Goal: Task Accomplishment & Management: Manage account settings

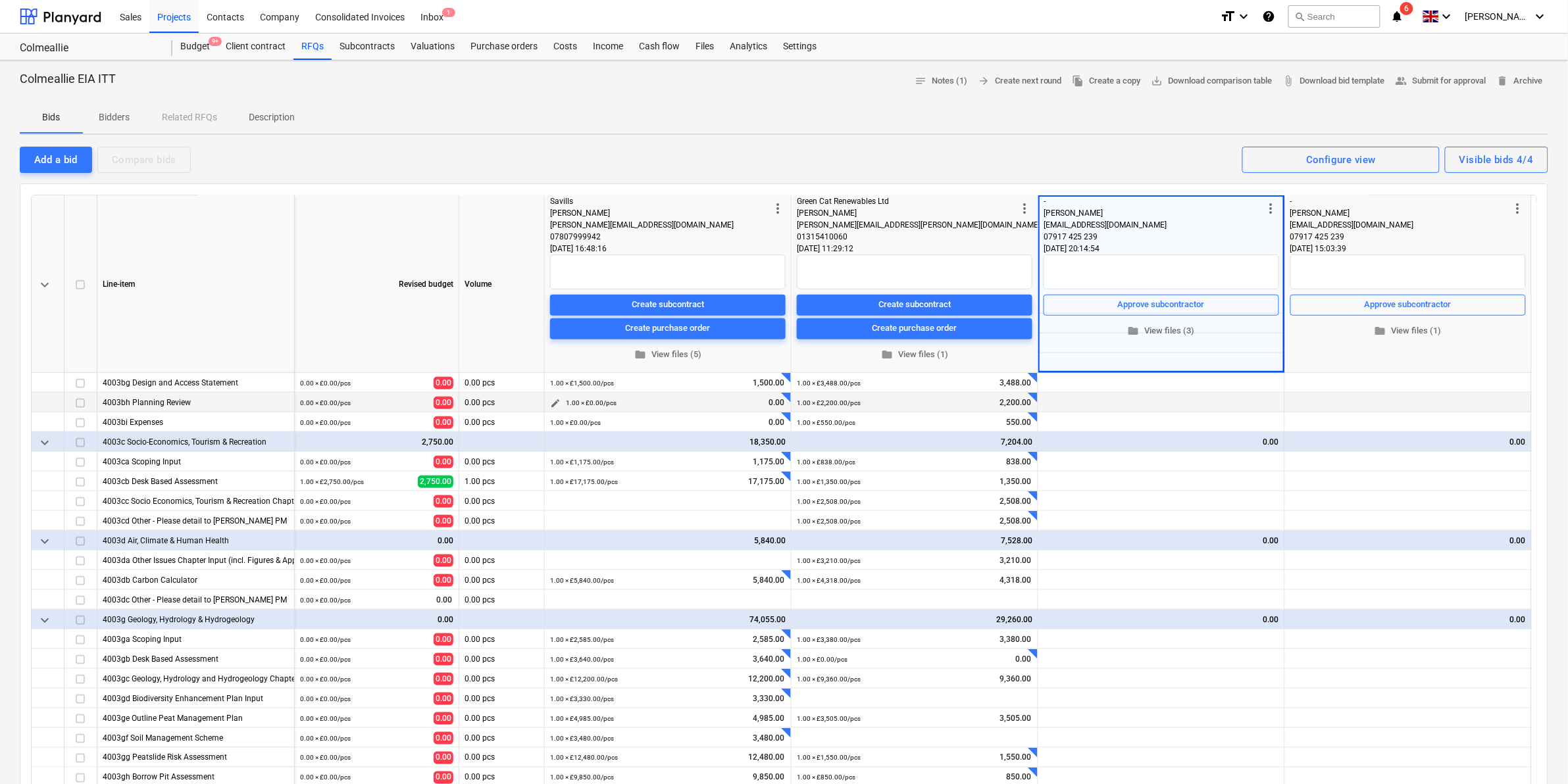
scroll to position [657, 0]
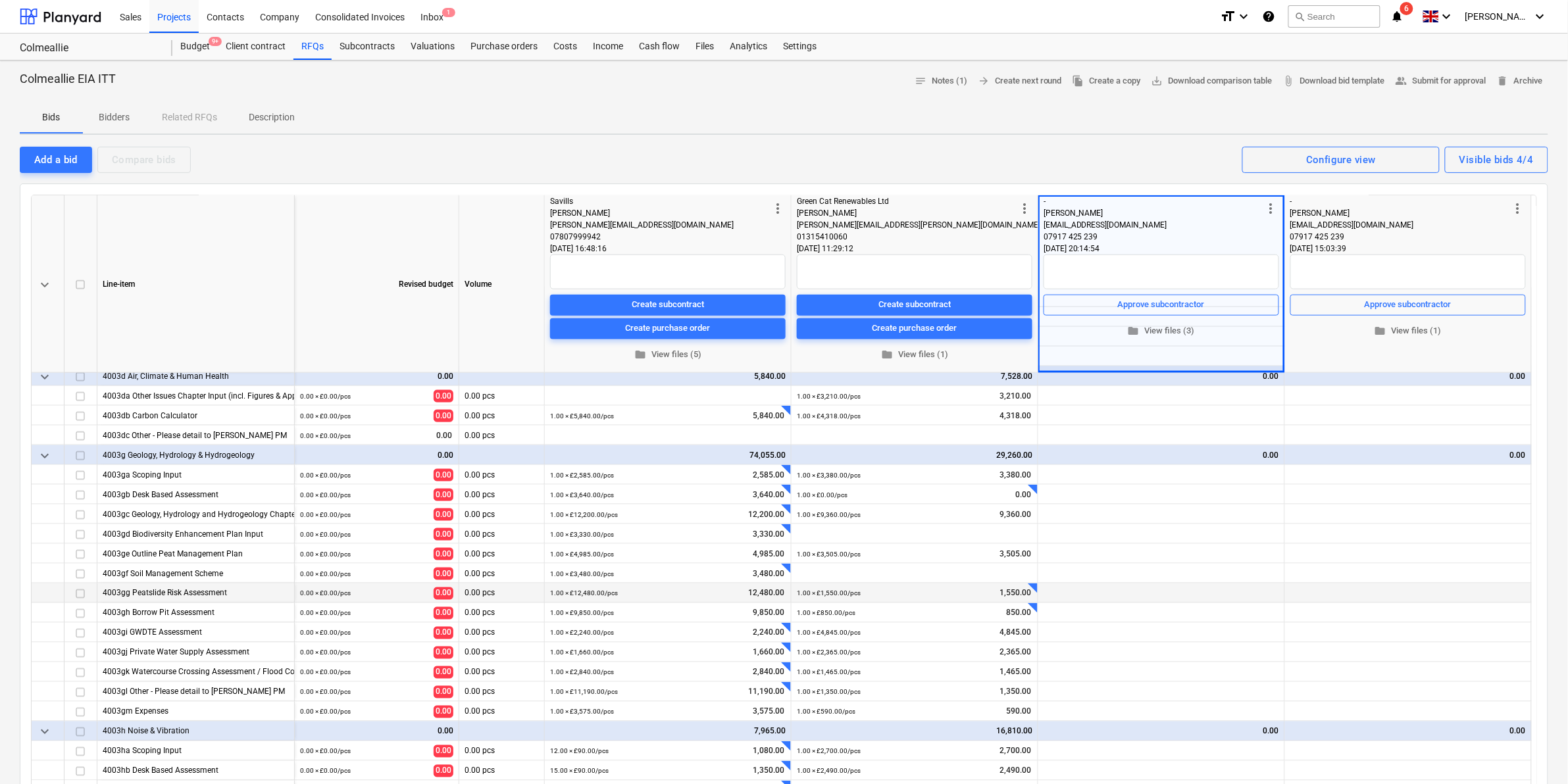
click at [211, 590] on div "4003gg Peatslide Risk Assessment" at bounding box center [195, 592] width 186 height 19
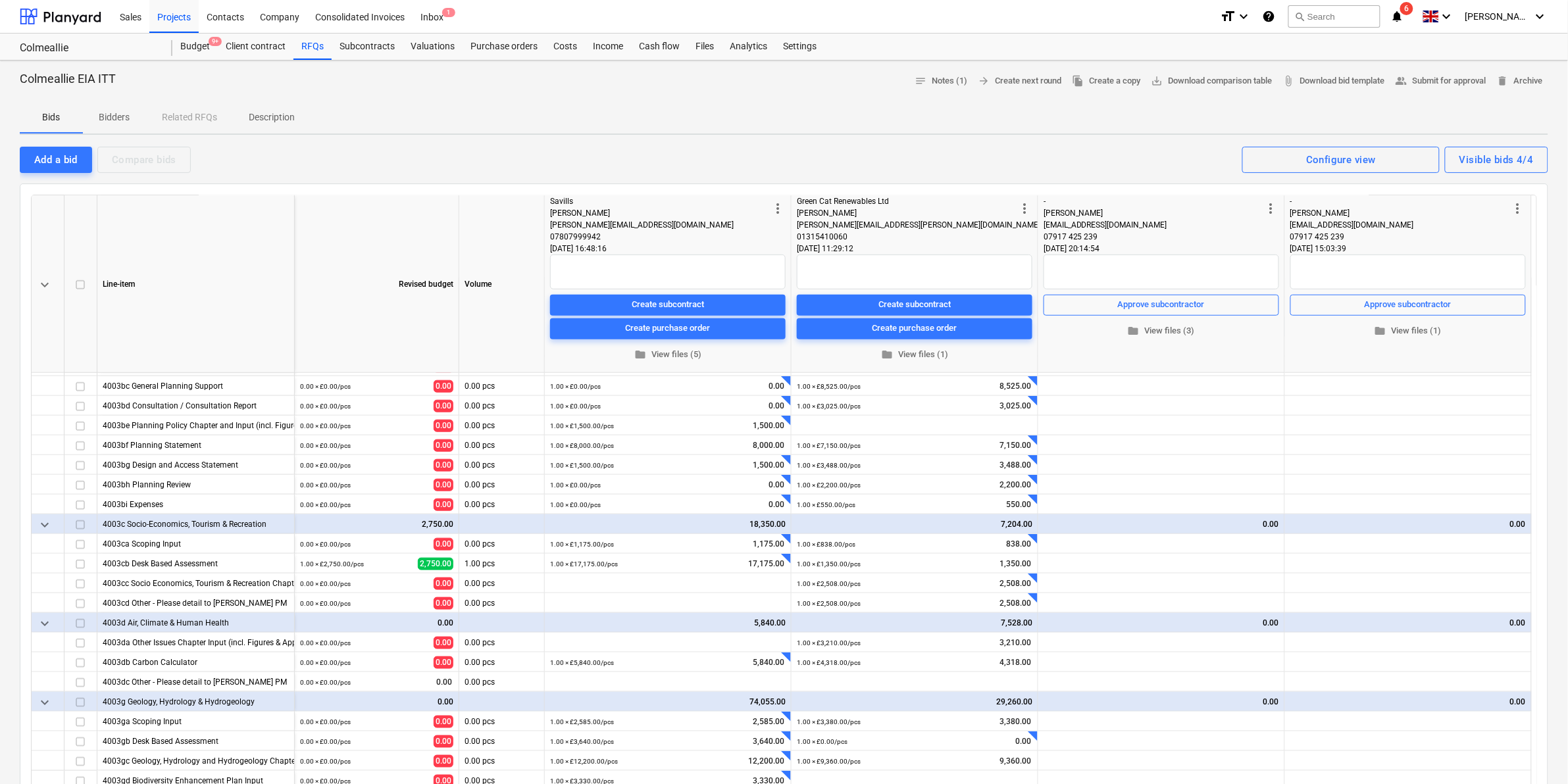
scroll to position [0, 0]
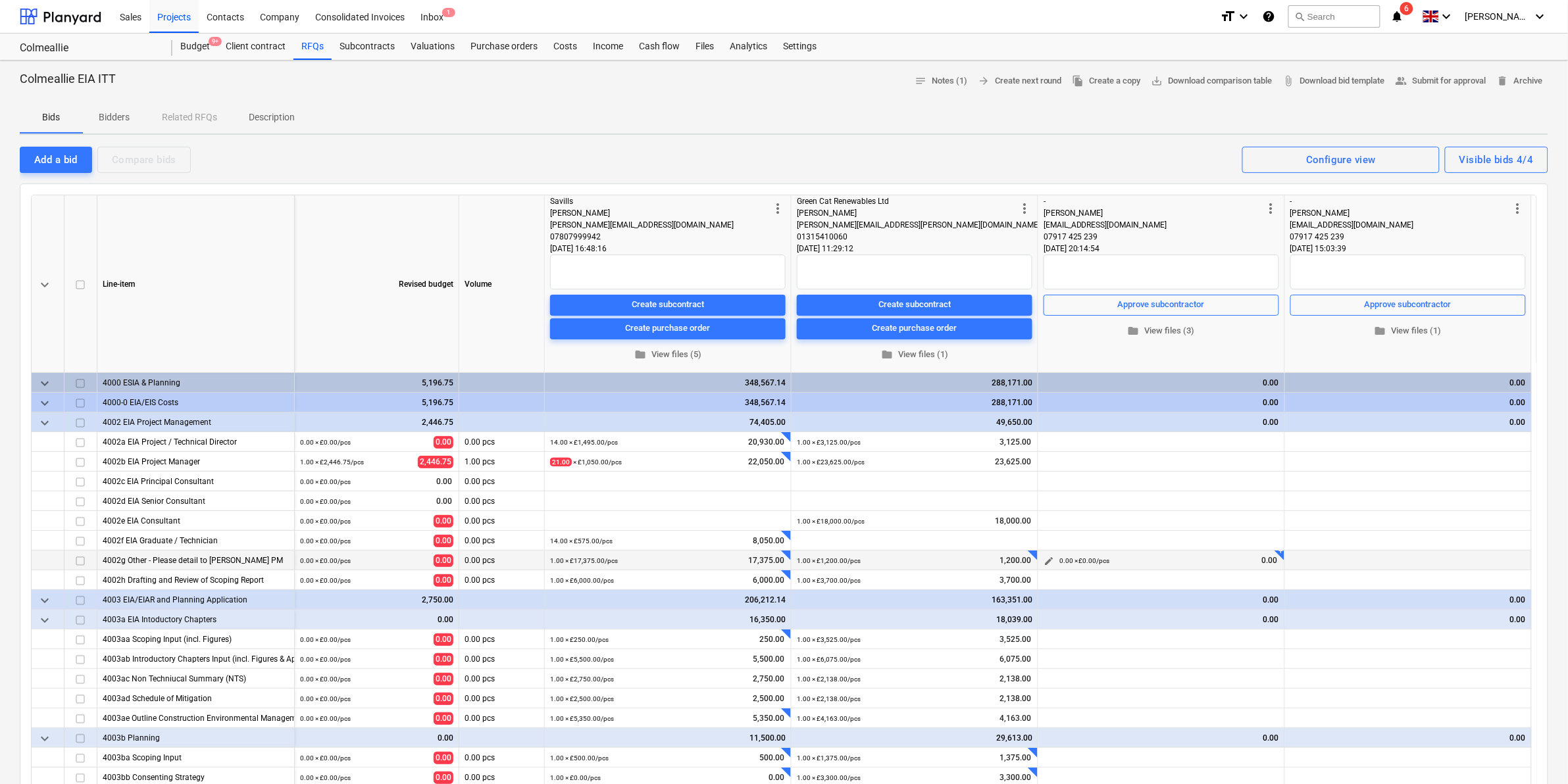
click at [1207, 555] on div "0.00 × £0.00 / pcs 0.00" at bounding box center [1170, 560] width 220 height 20
click at [1192, 556] on div "0.00 × £0.00 / pcs 0.00" at bounding box center [1170, 560] width 220 height 20
click at [1049, 559] on span "edit" at bounding box center [1049, 560] width 10 height 10
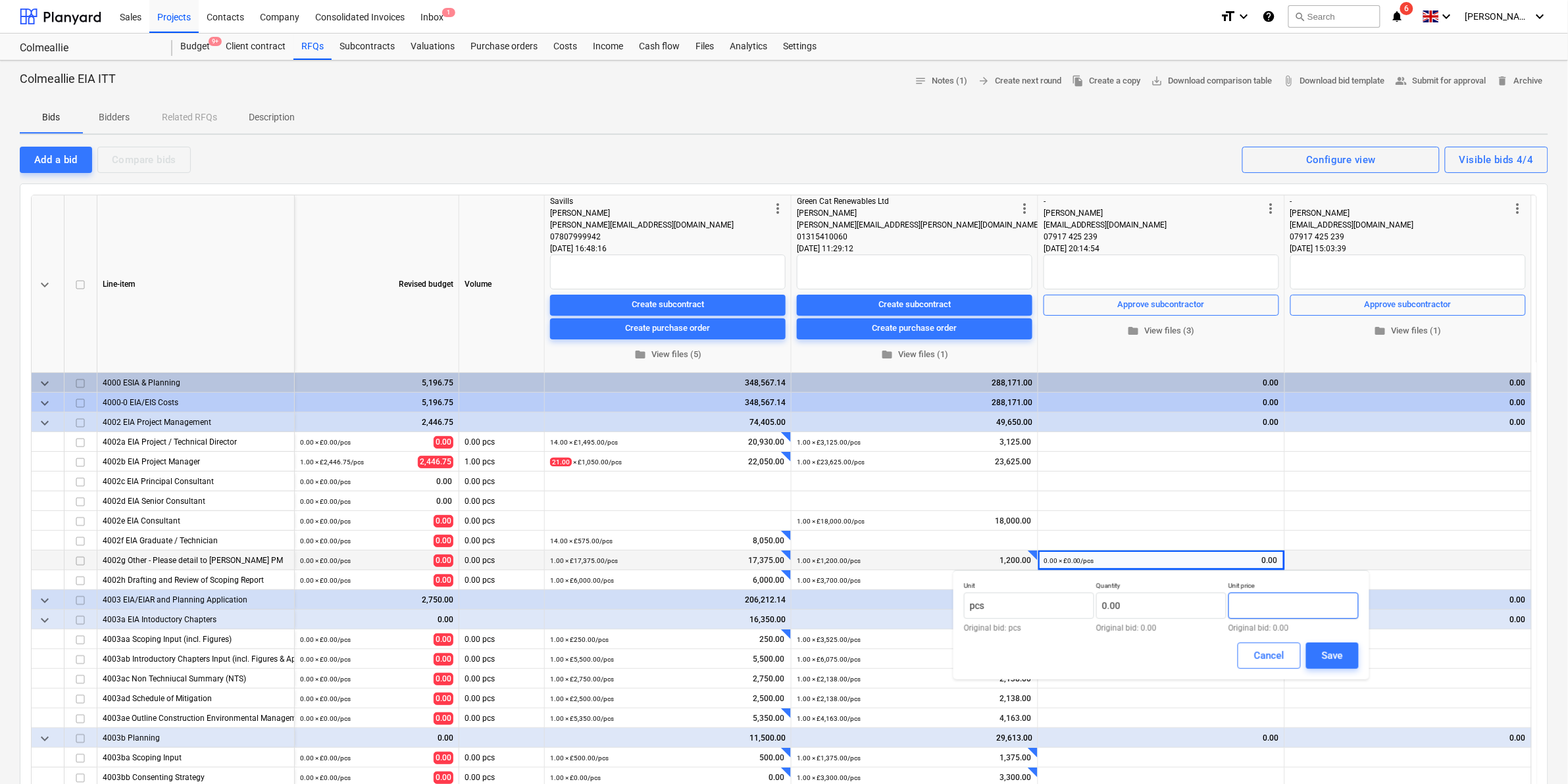
click at [1255, 602] on input "text" at bounding box center [1294, 605] width 130 height 27
paste input "73772.91"
type input "73772.91"
type input "73,772.91"
click at [1169, 609] on input "text" at bounding box center [1162, 605] width 130 height 27
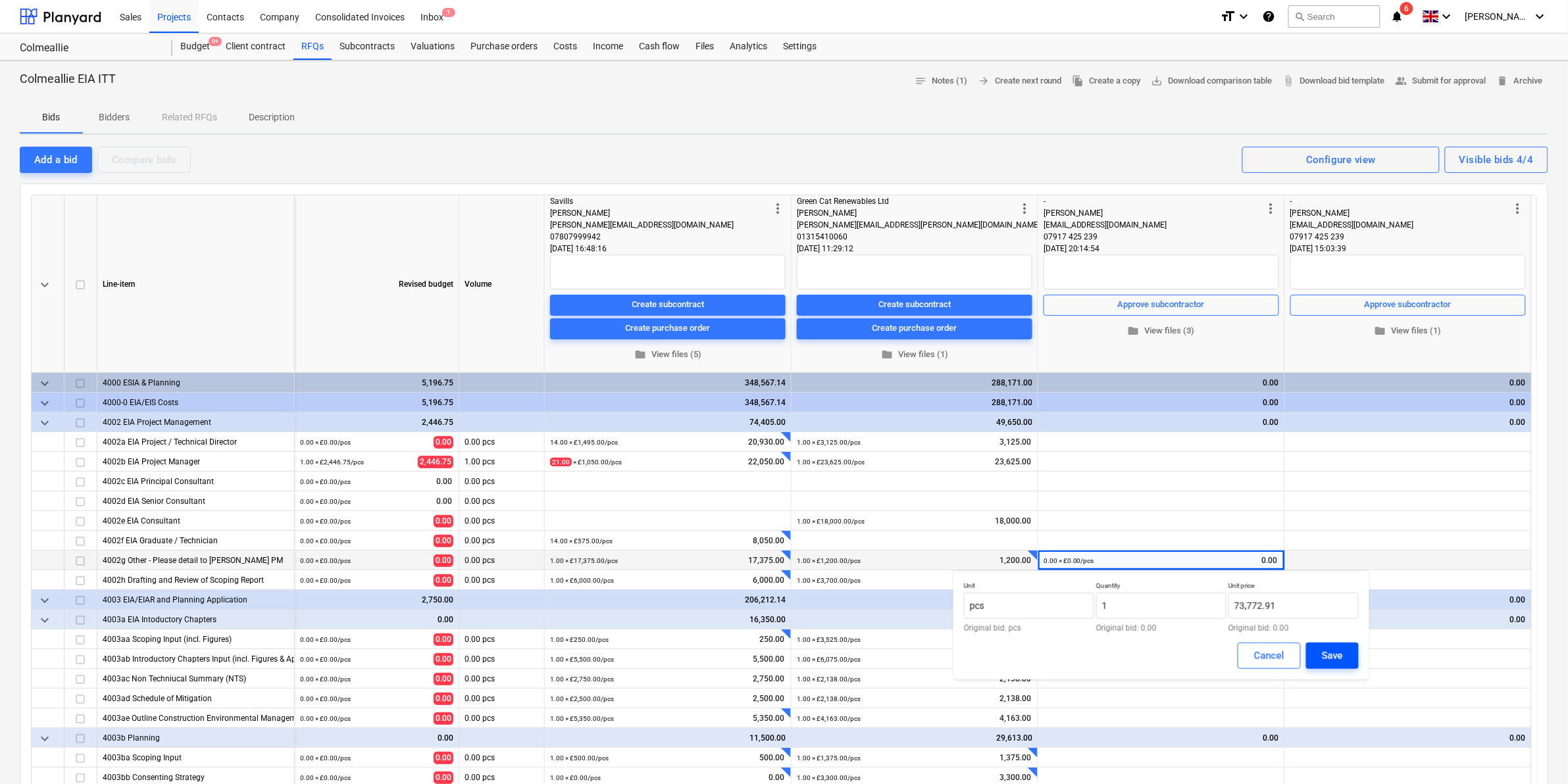
type input "1.00"
click at [1323, 650] on div "Save" at bounding box center [1332, 656] width 21 height 17
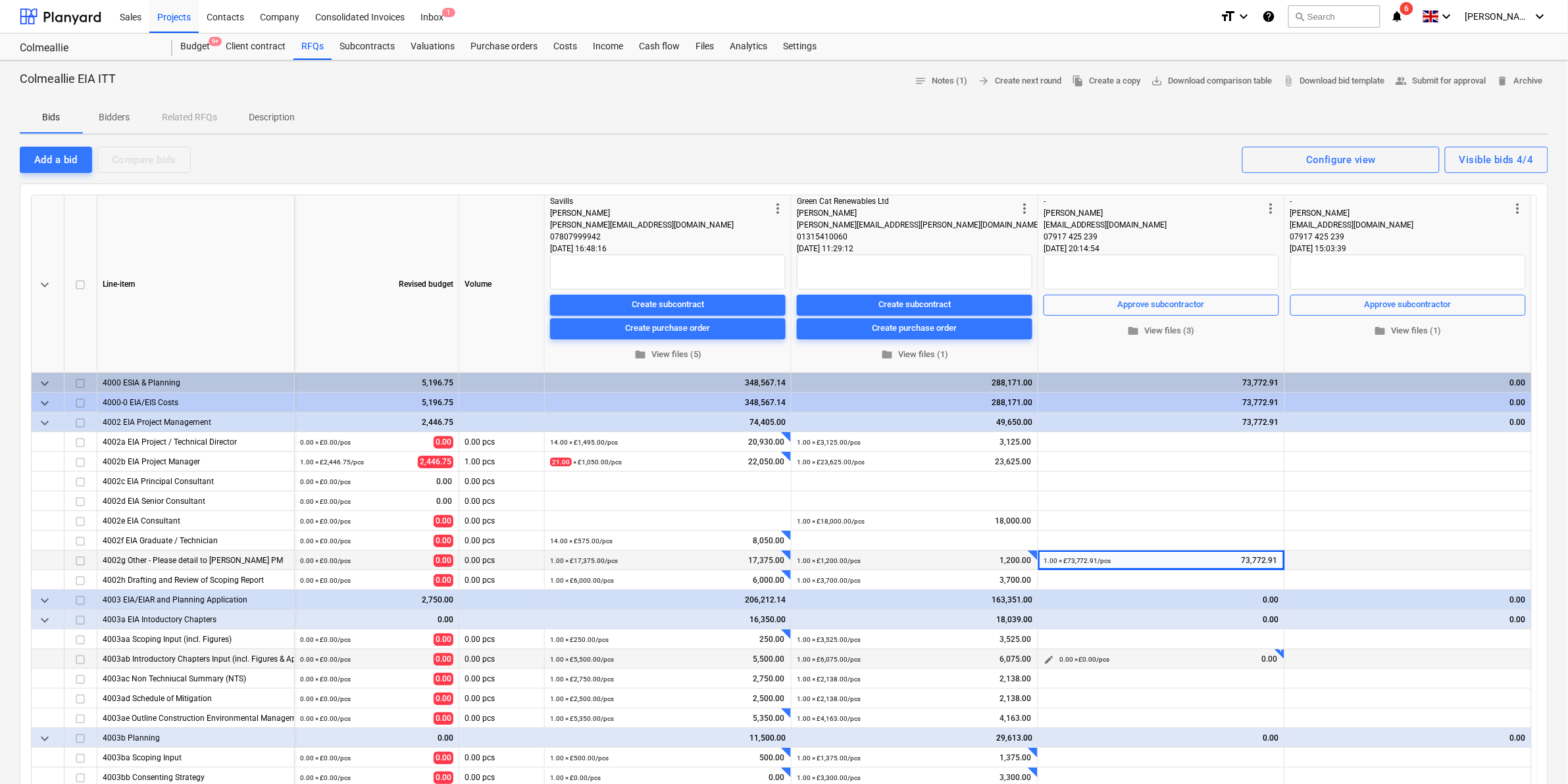
drag, startPoint x: 1175, startPoint y: 656, endPoint x: 1120, endPoint y: 661, distance: 55.2
click at [1176, 656] on div "0.00 × £0.00 / pcs 0.00" at bounding box center [1170, 659] width 220 height 20
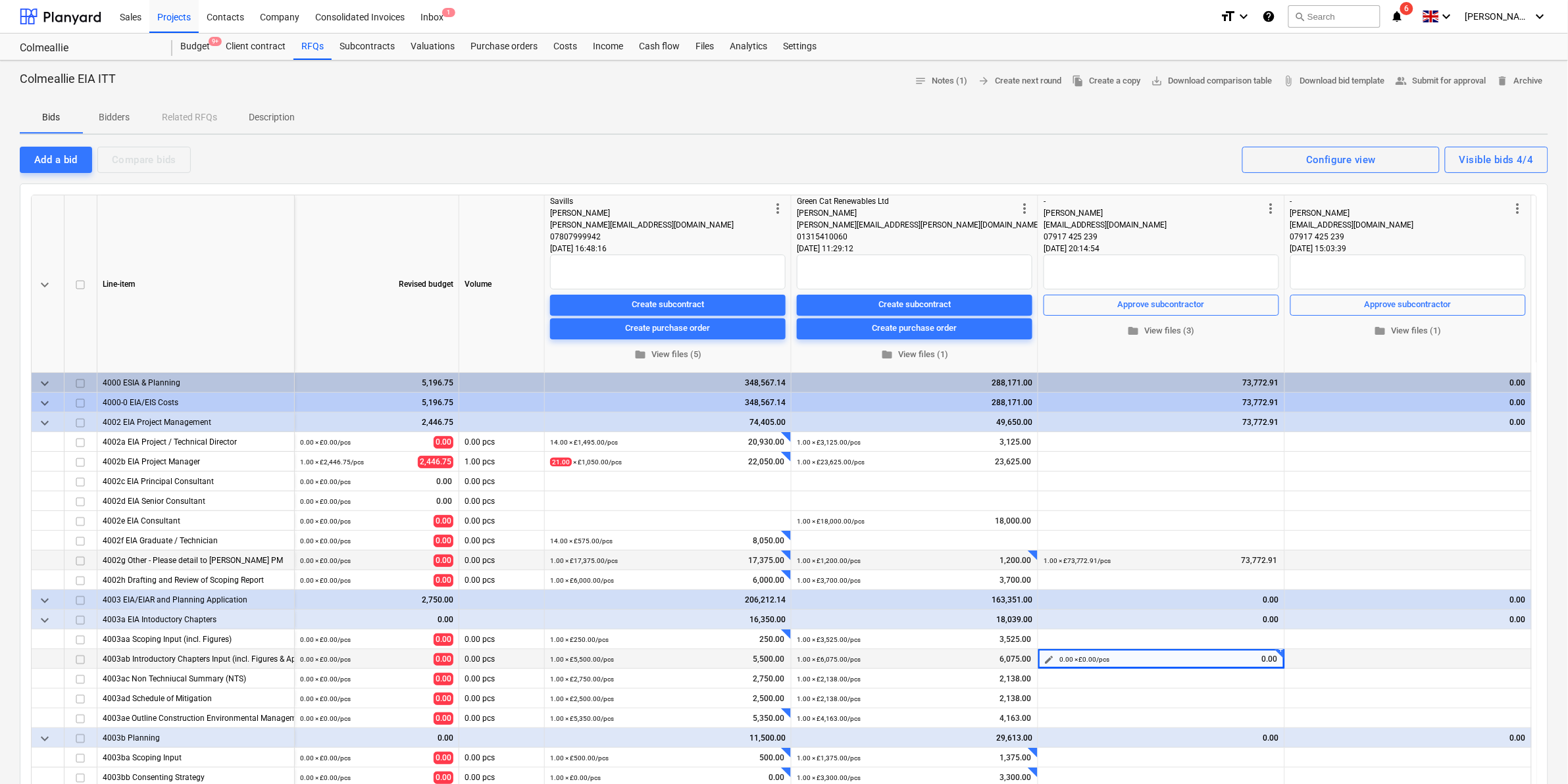
click at [1051, 658] on span "edit" at bounding box center [1049, 659] width 10 height 10
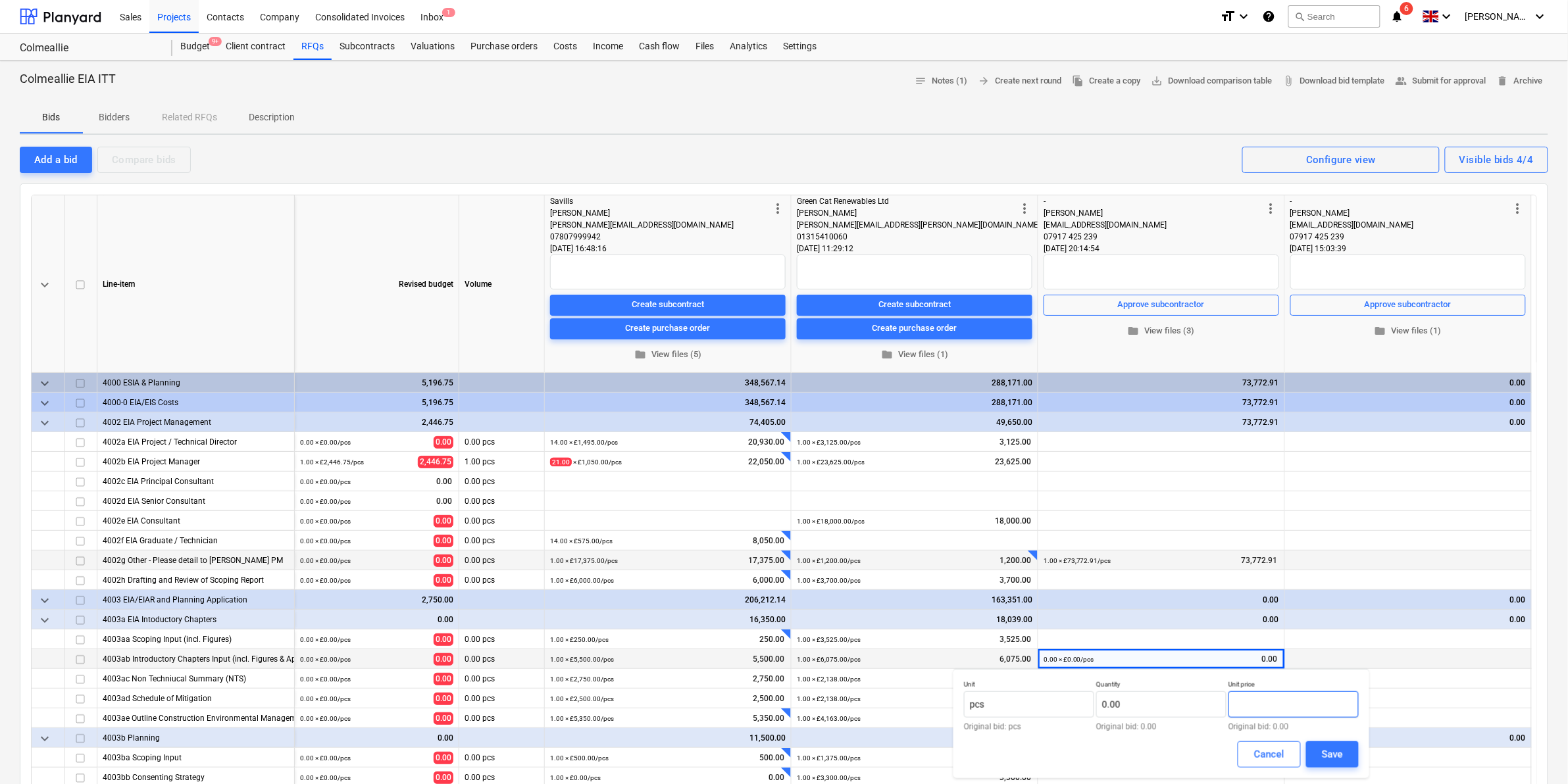
click at [1284, 709] on input "text" at bounding box center [1294, 704] width 130 height 27
paste input "4560.00"
type input "4560.00"
type input "4,560.00"
click at [1195, 698] on input "text" at bounding box center [1162, 704] width 130 height 27
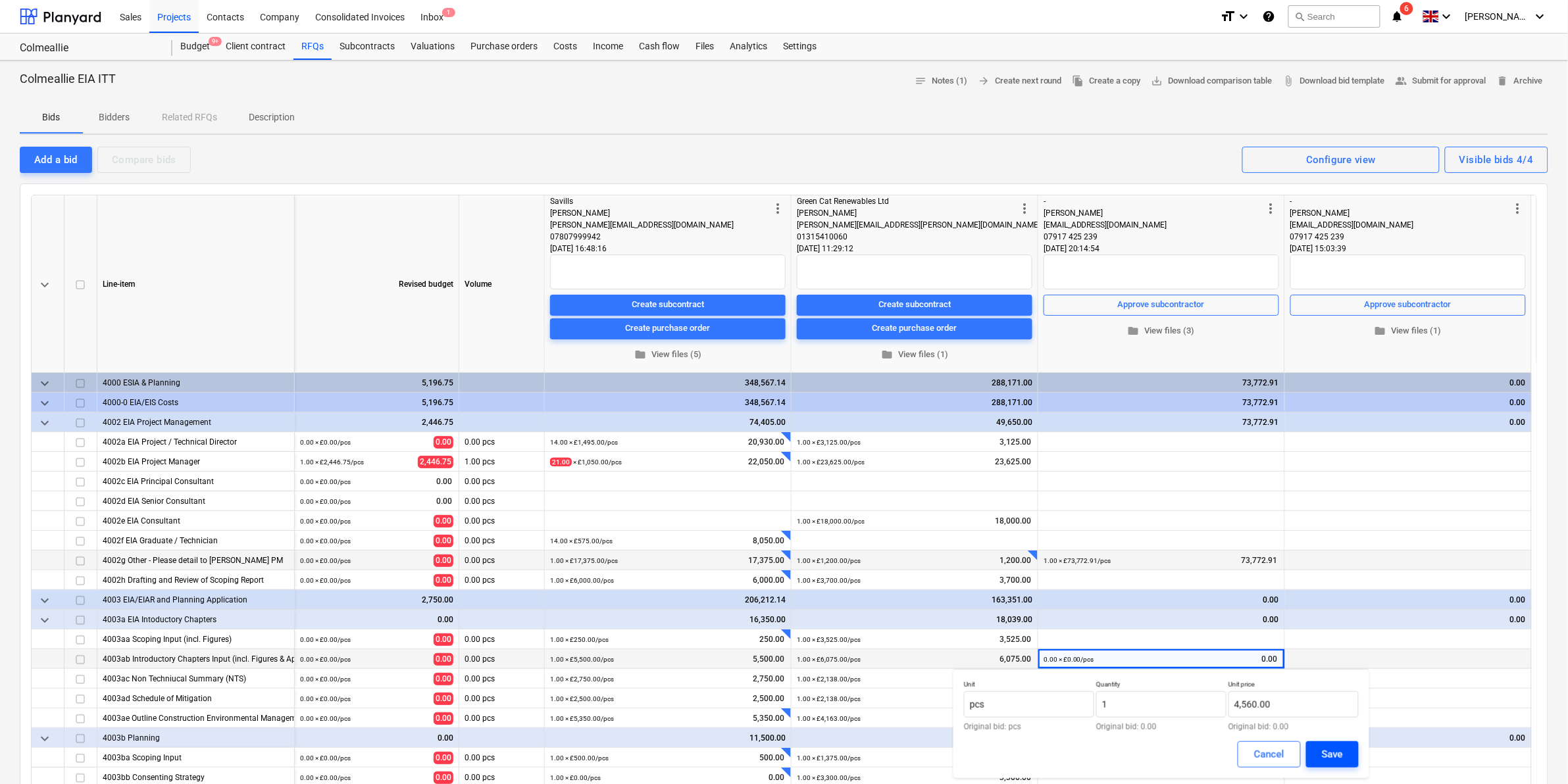
type input "1.00"
click at [1326, 744] on button "Save" at bounding box center [1332, 754] width 52 height 27
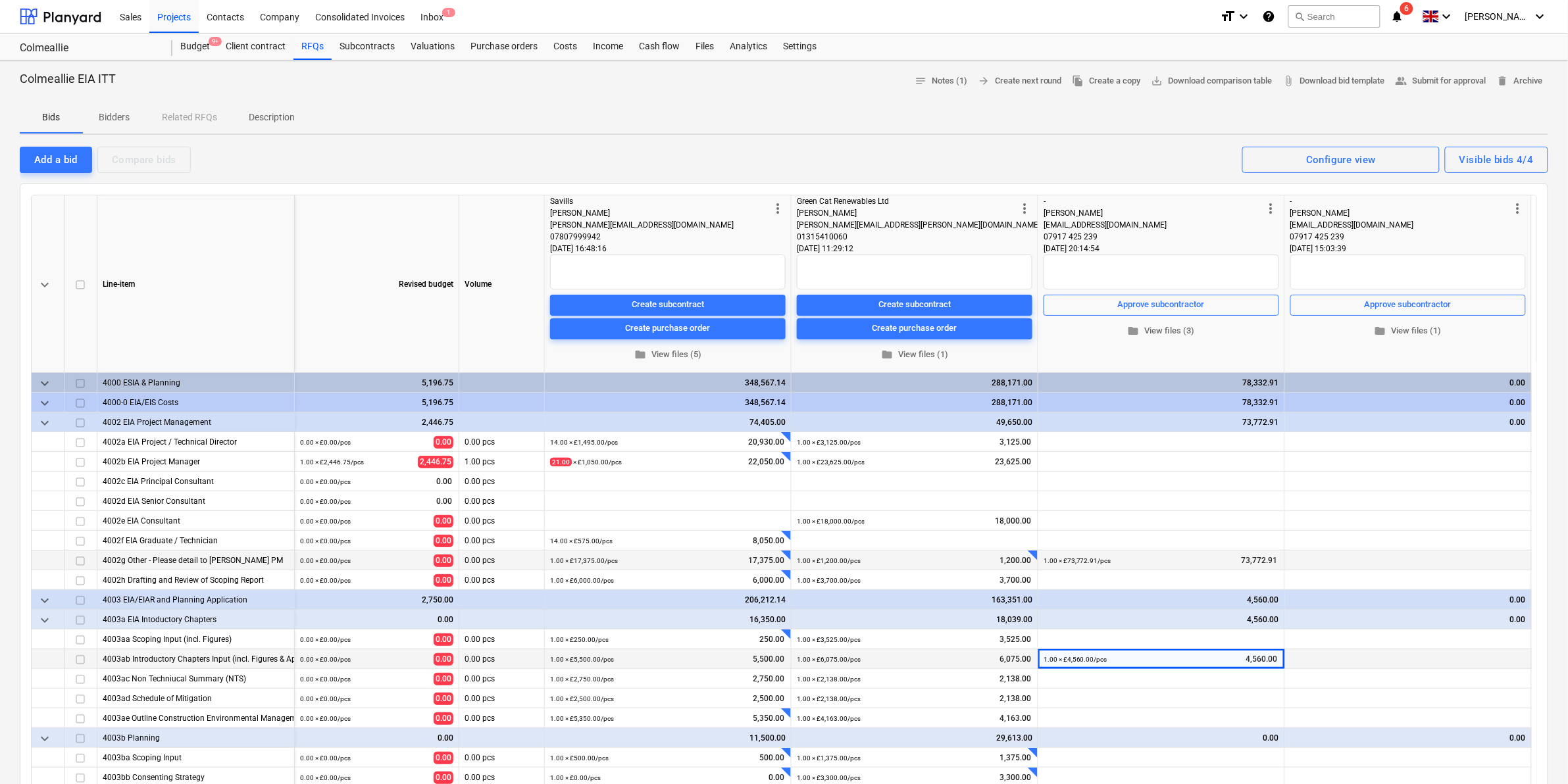
click at [1025, 214] on span "more_vert" at bounding box center [1024, 208] width 16 height 16
click at [988, 152] on div at bounding box center [786, 392] width 1573 height 784
click at [1048, 675] on span "edit" at bounding box center [1049, 679] width 10 height 10
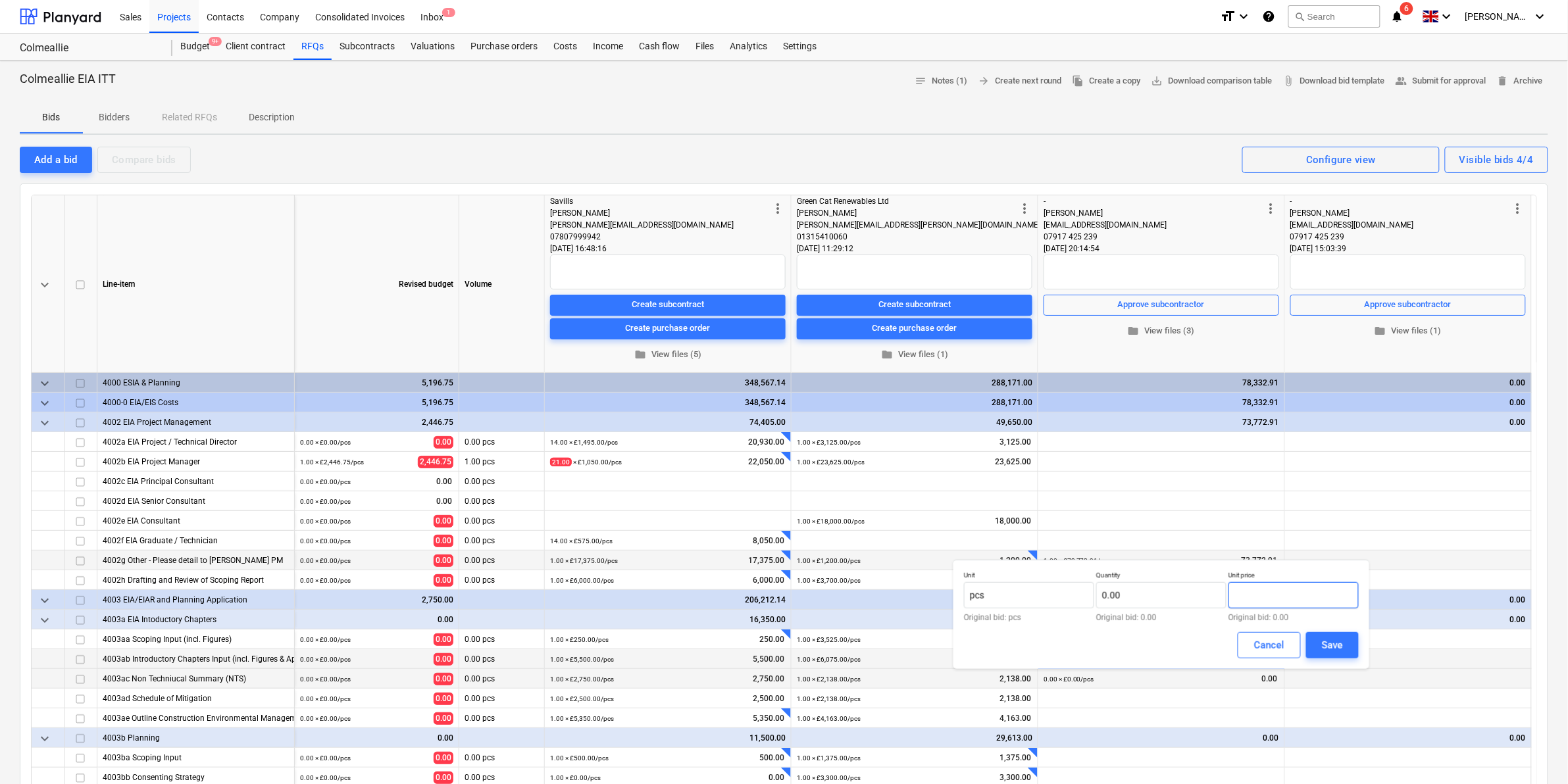
click at [1272, 593] on input "text" at bounding box center [1294, 595] width 130 height 27
paste input "3700.00"
type input "3700.00"
type input "3,700.00"
click at [1135, 592] on input "text" at bounding box center [1162, 595] width 130 height 27
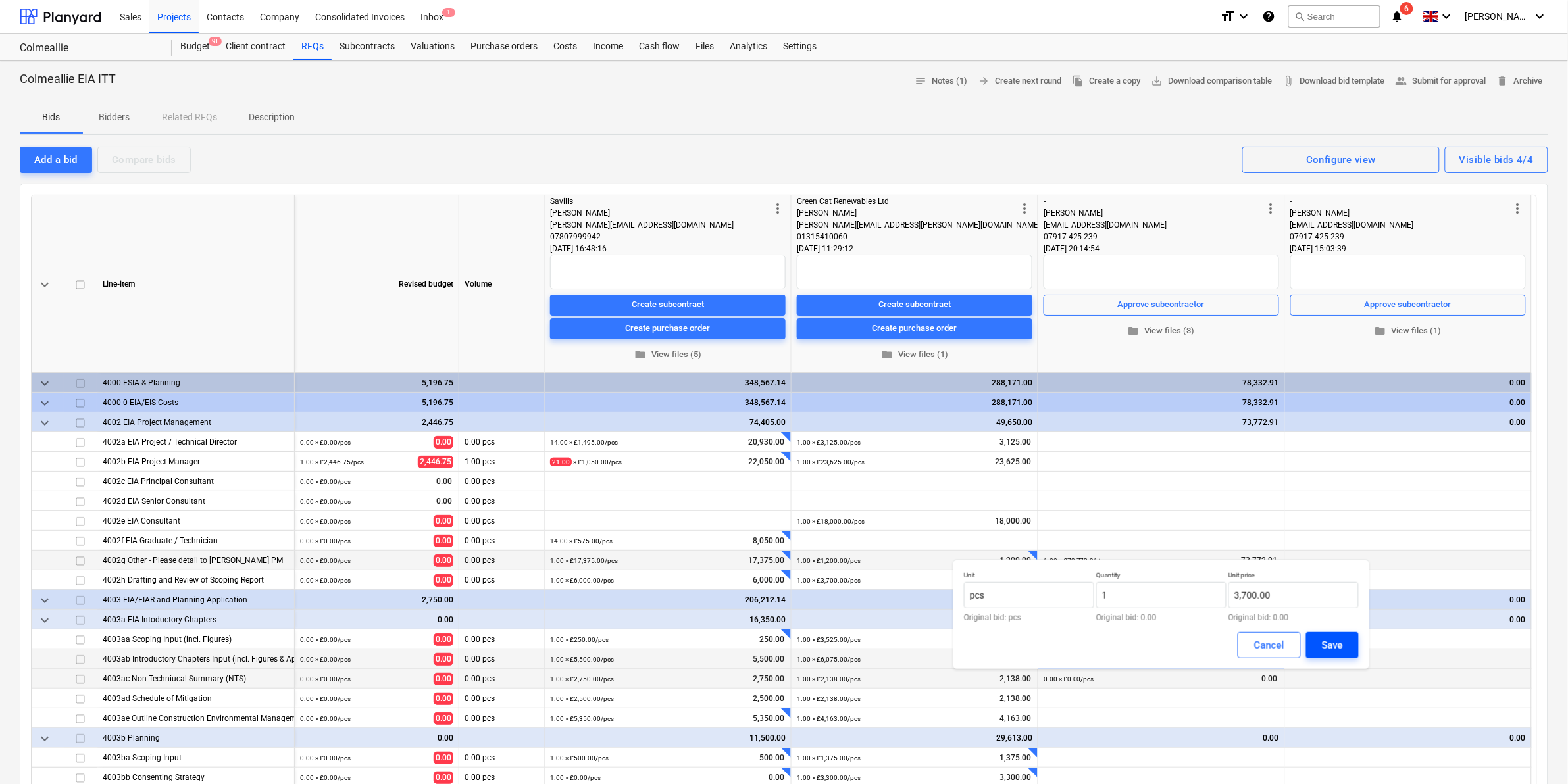
type input "1.00"
click at [1331, 641] on div "Save" at bounding box center [1332, 645] width 21 height 17
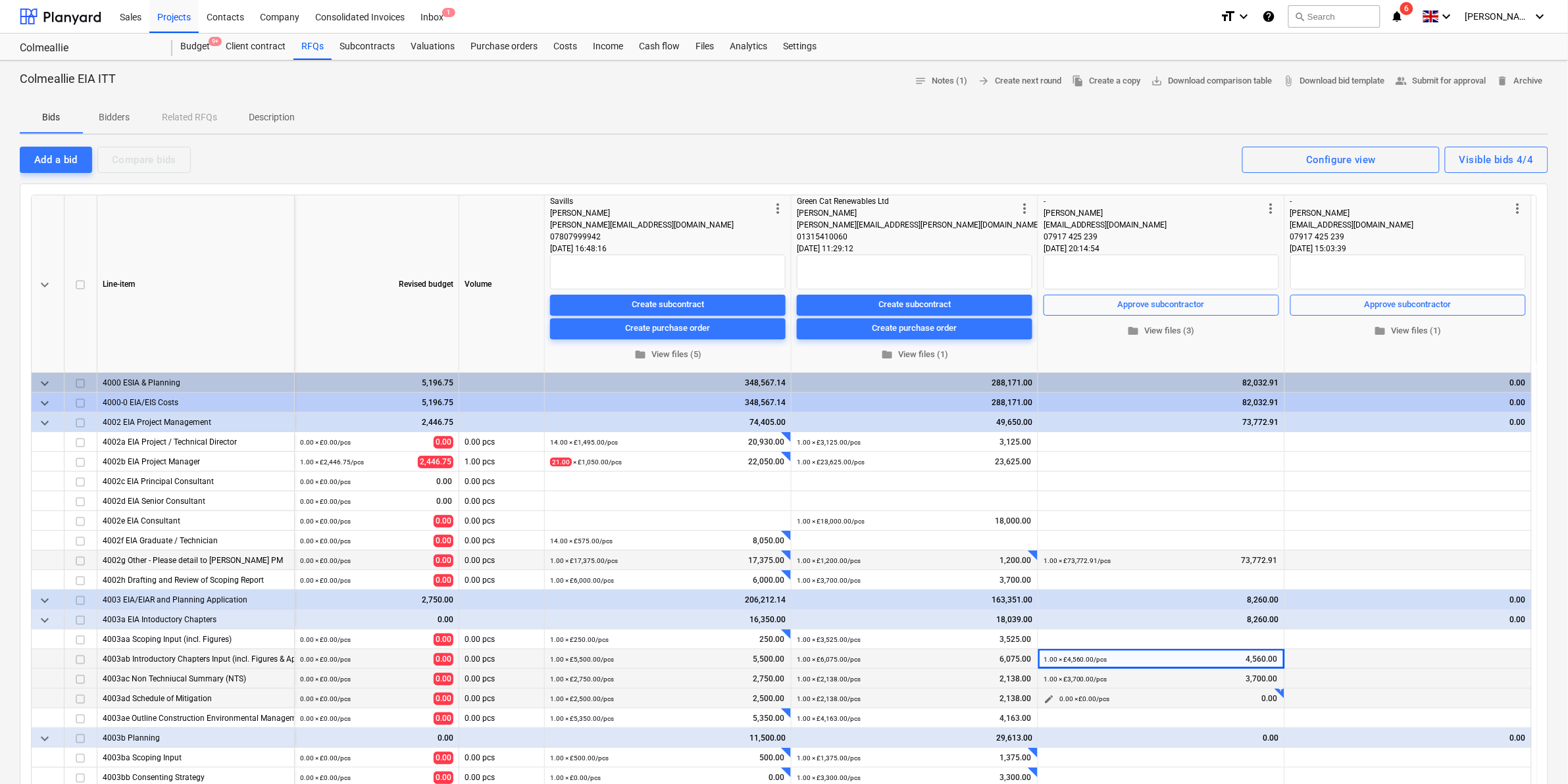
click at [1044, 701] on span "edit" at bounding box center [1049, 699] width 10 height 10
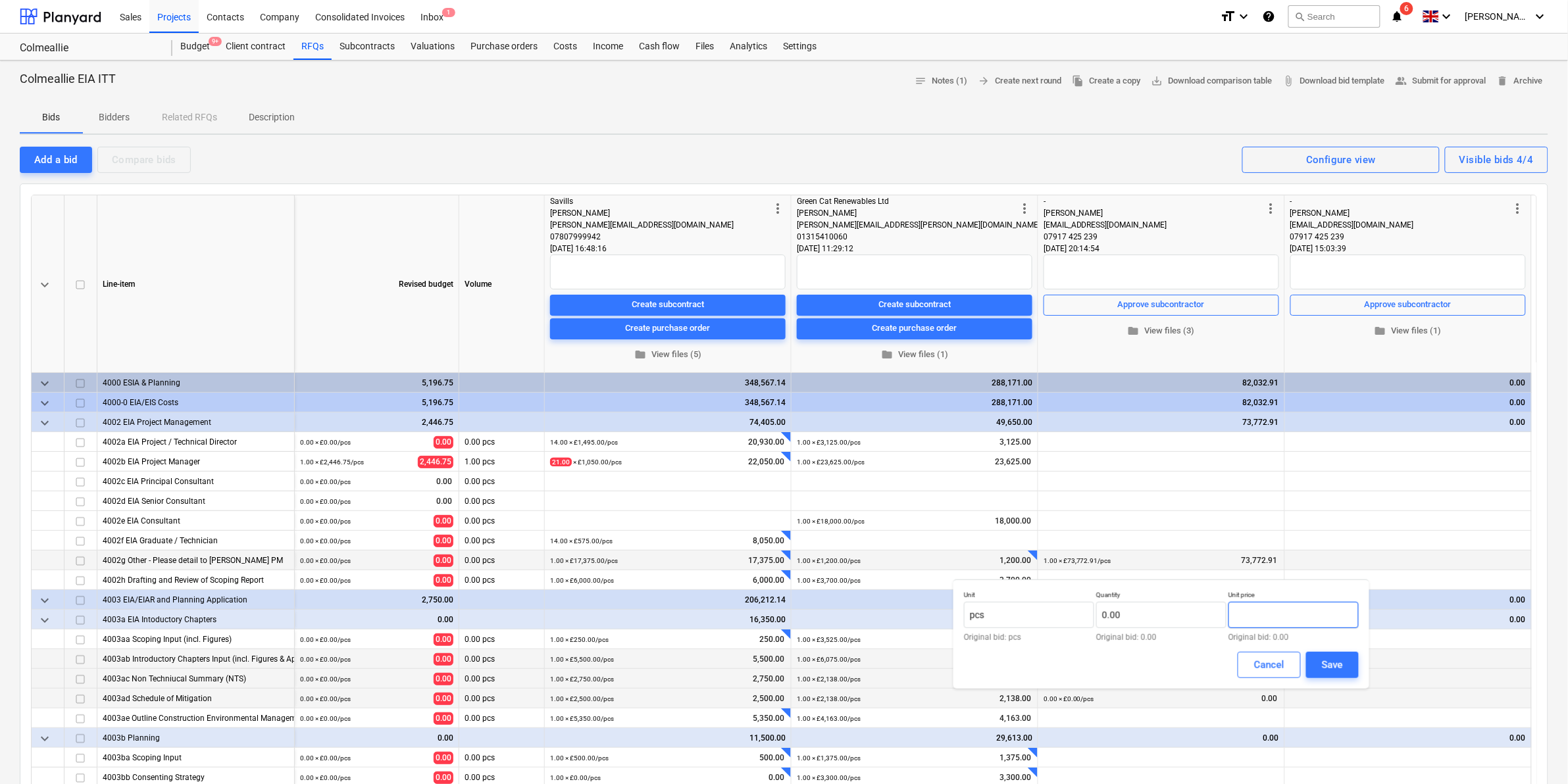
click at [1268, 619] on input "text" at bounding box center [1294, 614] width 130 height 27
paste input "3700.00"
type input "3700.00"
type input "3,700.00"
click at [1162, 615] on input "text" at bounding box center [1162, 614] width 130 height 27
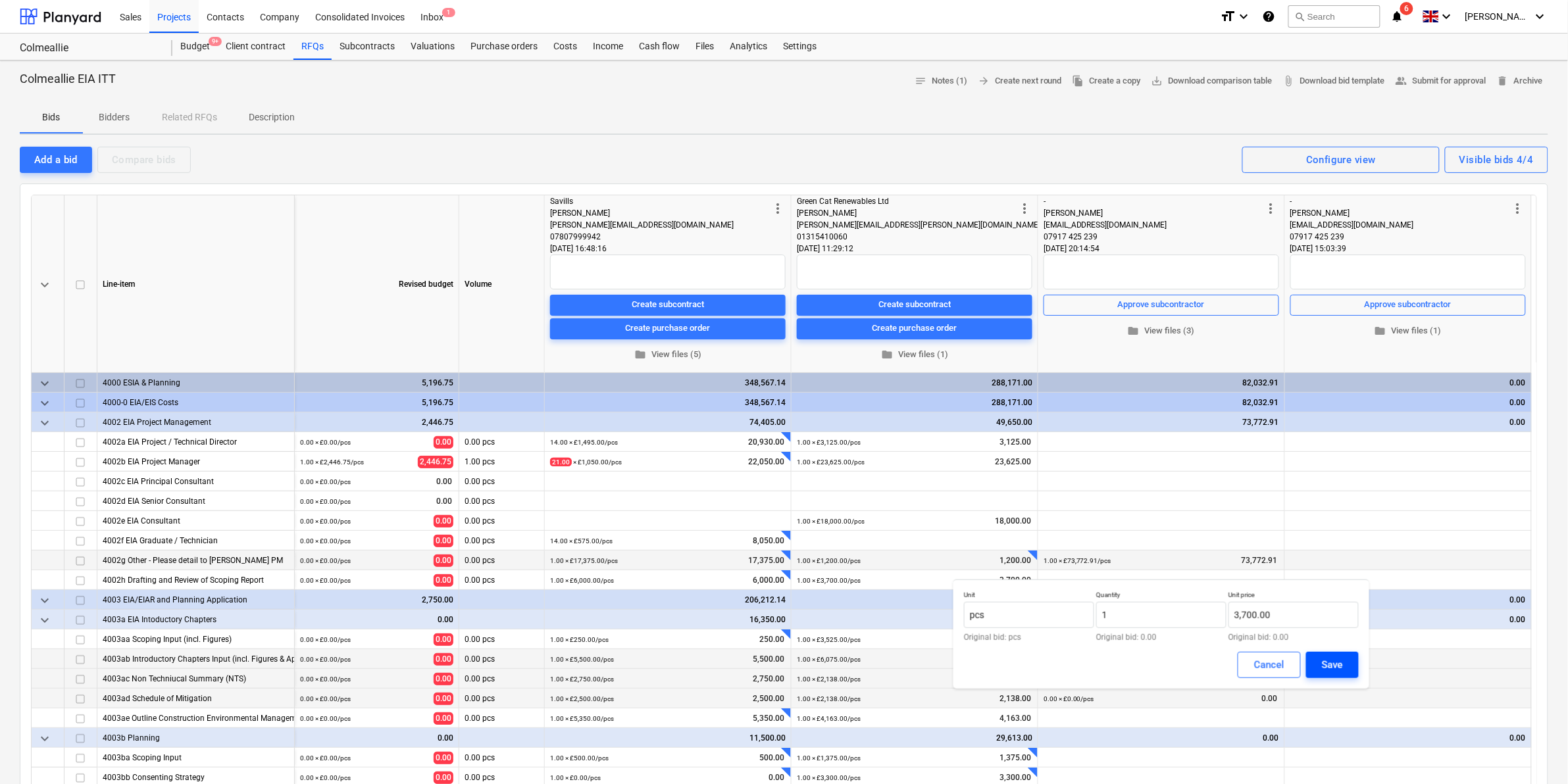
type input "1.00"
click at [1342, 657] on div "Save" at bounding box center [1332, 665] width 21 height 17
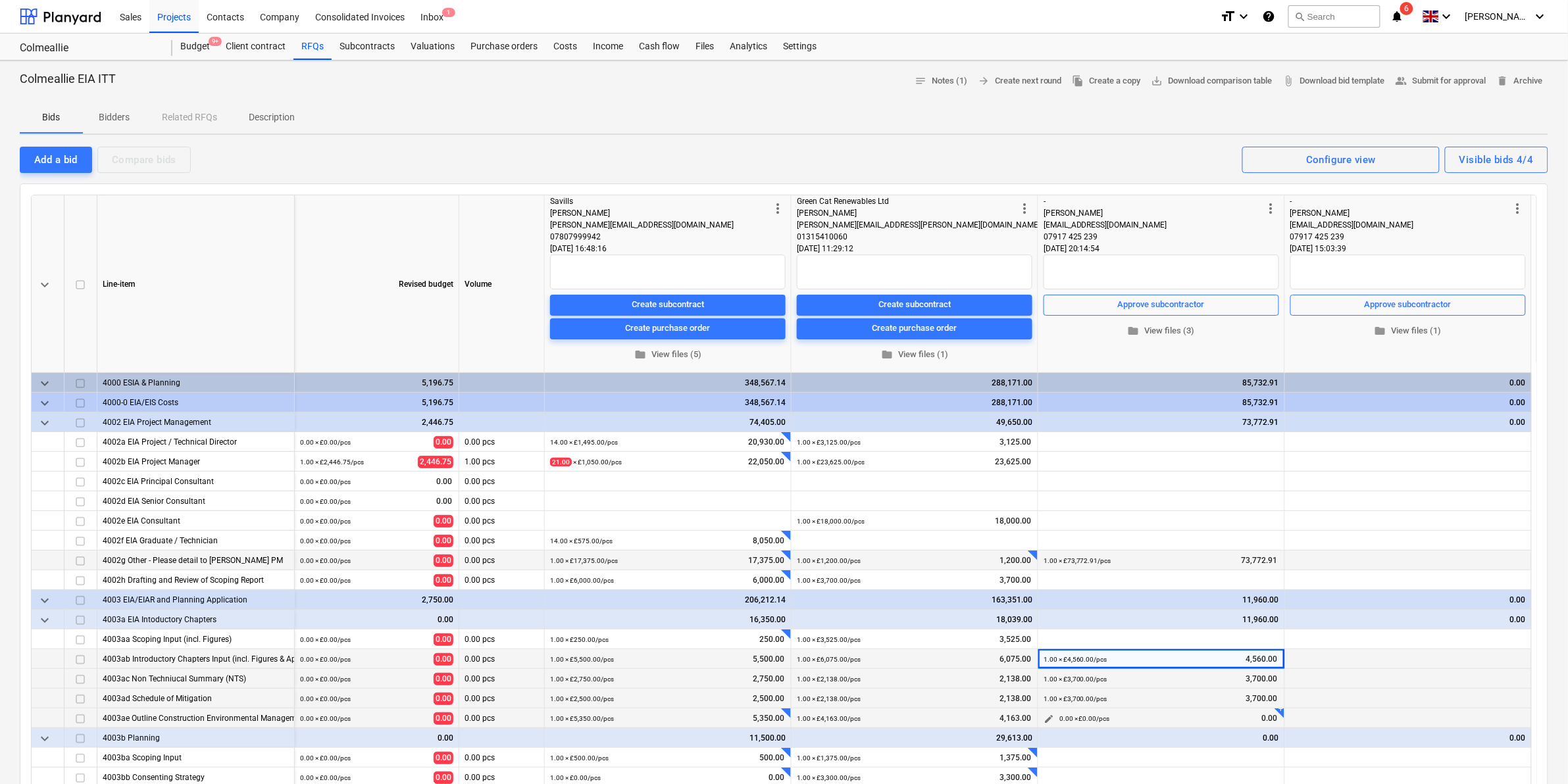
click at [1047, 721] on span "edit" at bounding box center [1049, 718] width 10 height 10
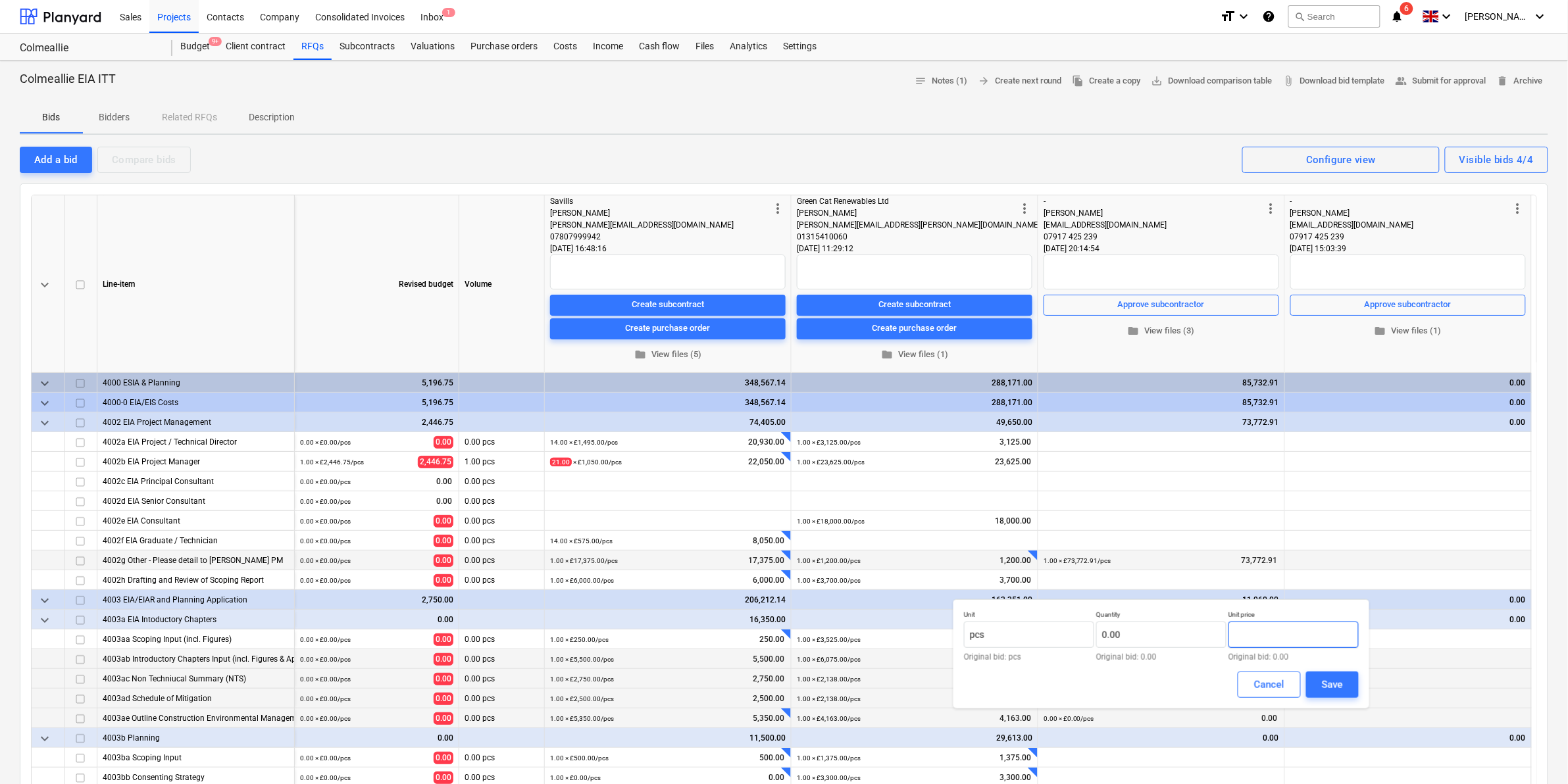
click at [1262, 642] on input "text" at bounding box center [1294, 635] width 130 height 27
paste input "3130.00"
type input "3130.00"
type input "3,130.00"
click at [1123, 636] on input "text" at bounding box center [1162, 635] width 130 height 27
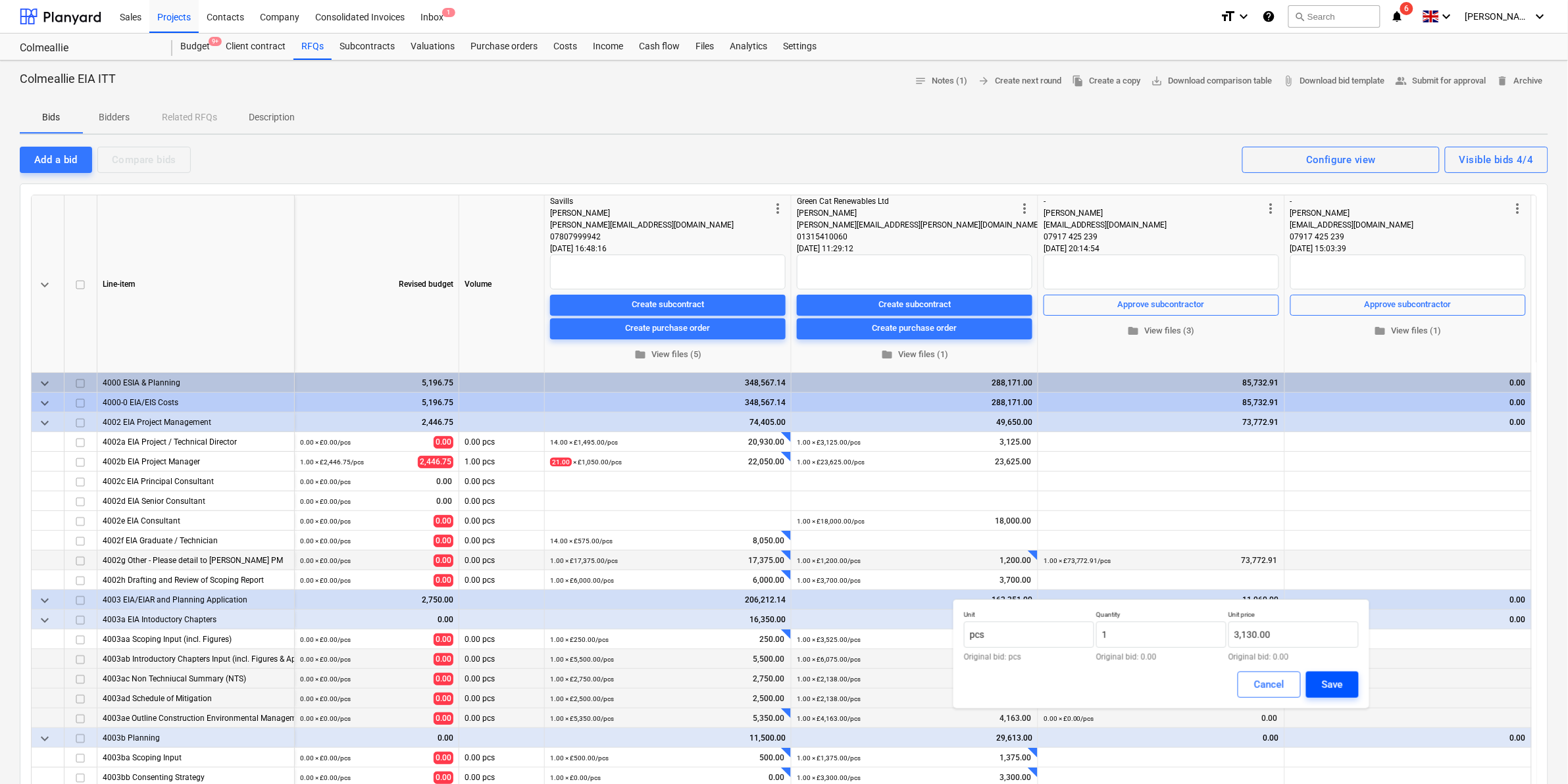
type input "1.00"
click at [1329, 671] on button "Save" at bounding box center [1332, 684] width 52 height 27
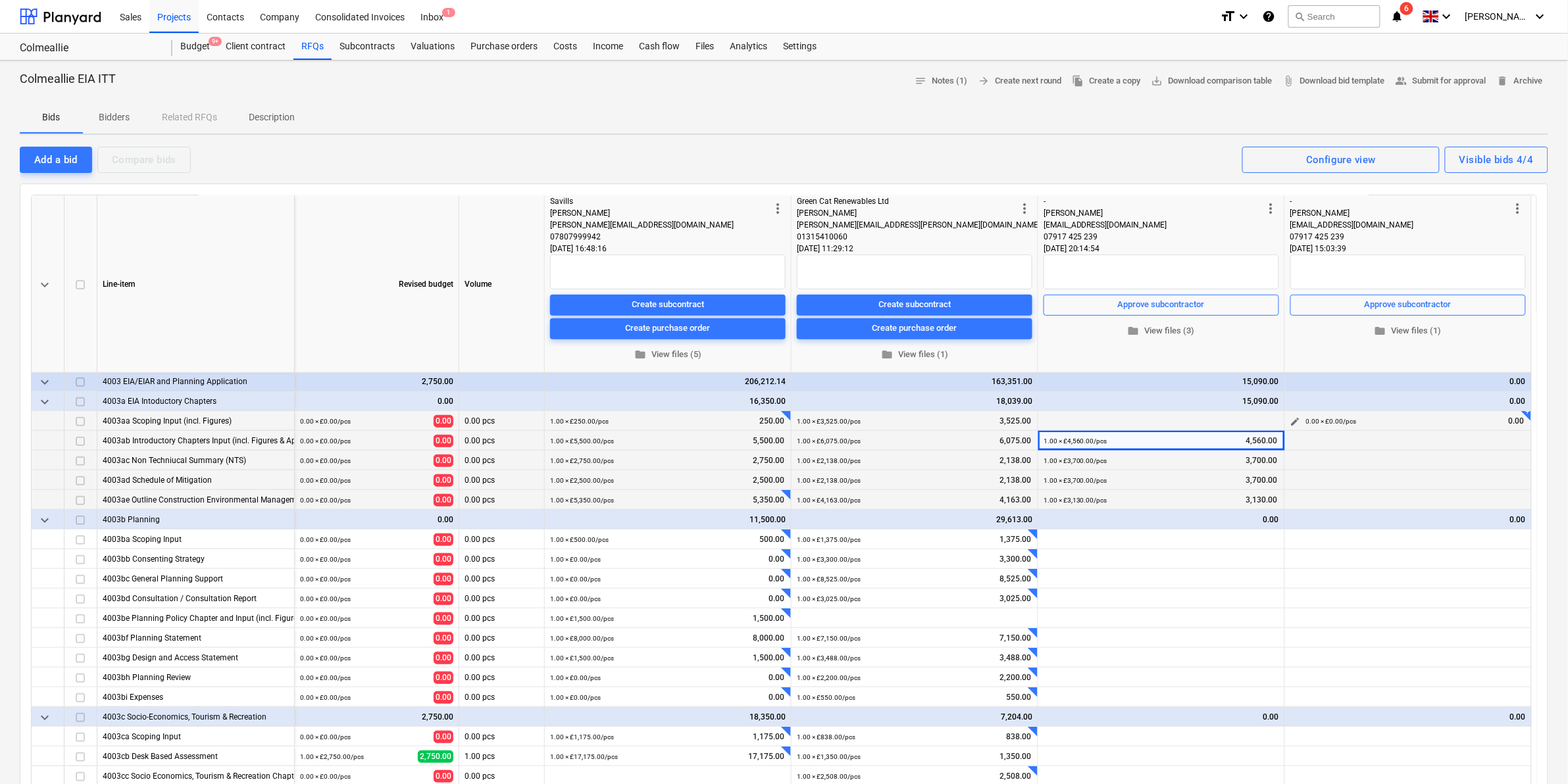
scroll to position [247, 0]
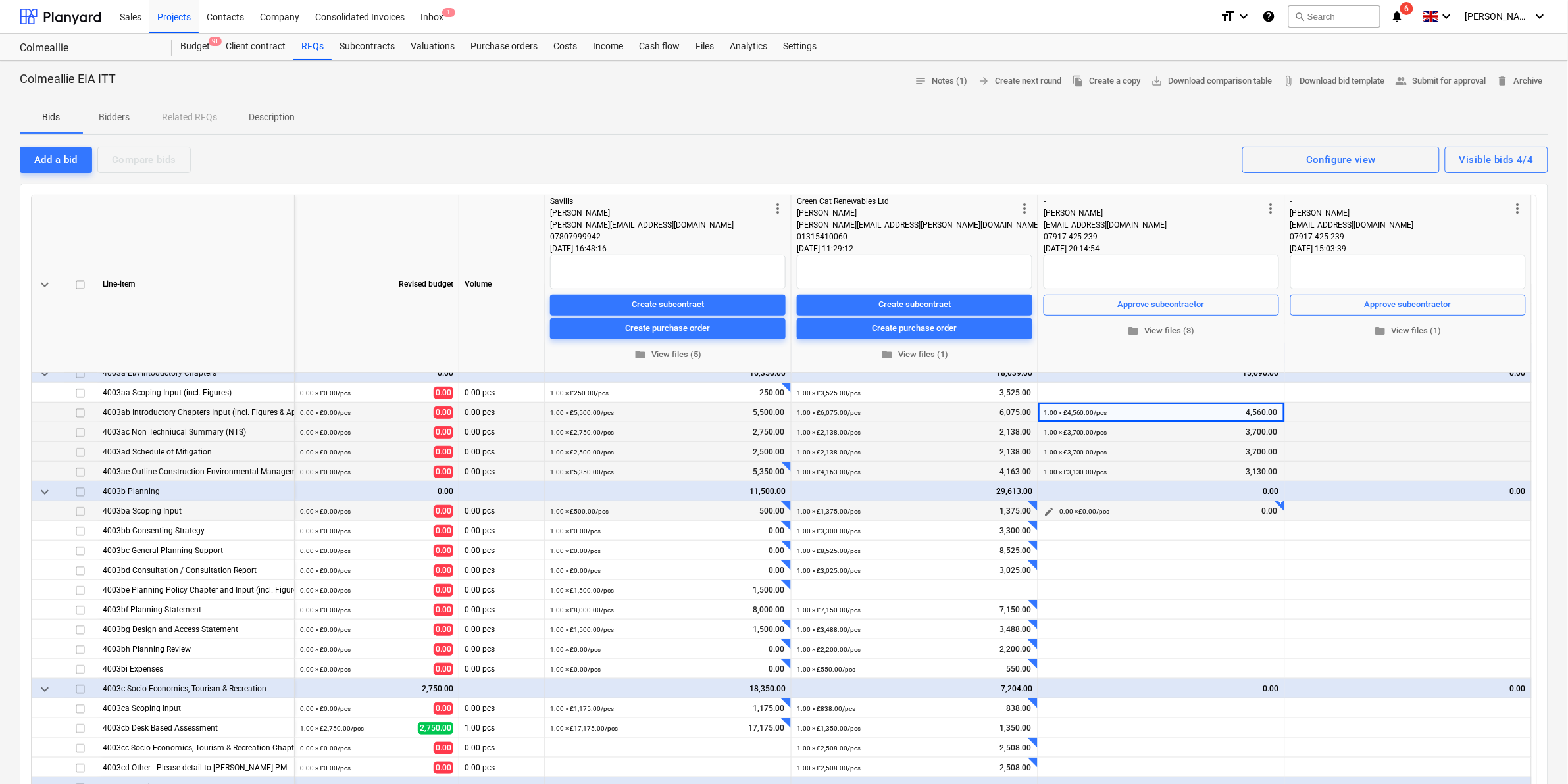
click at [1049, 511] on span "edit" at bounding box center [1049, 511] width 10 height 10
click at [1262, 558] on input "text" at bounding box center [1294, 556] width 130 height 27
paste input "2820.00"
type input "2820.00"
type input "2,820.00"
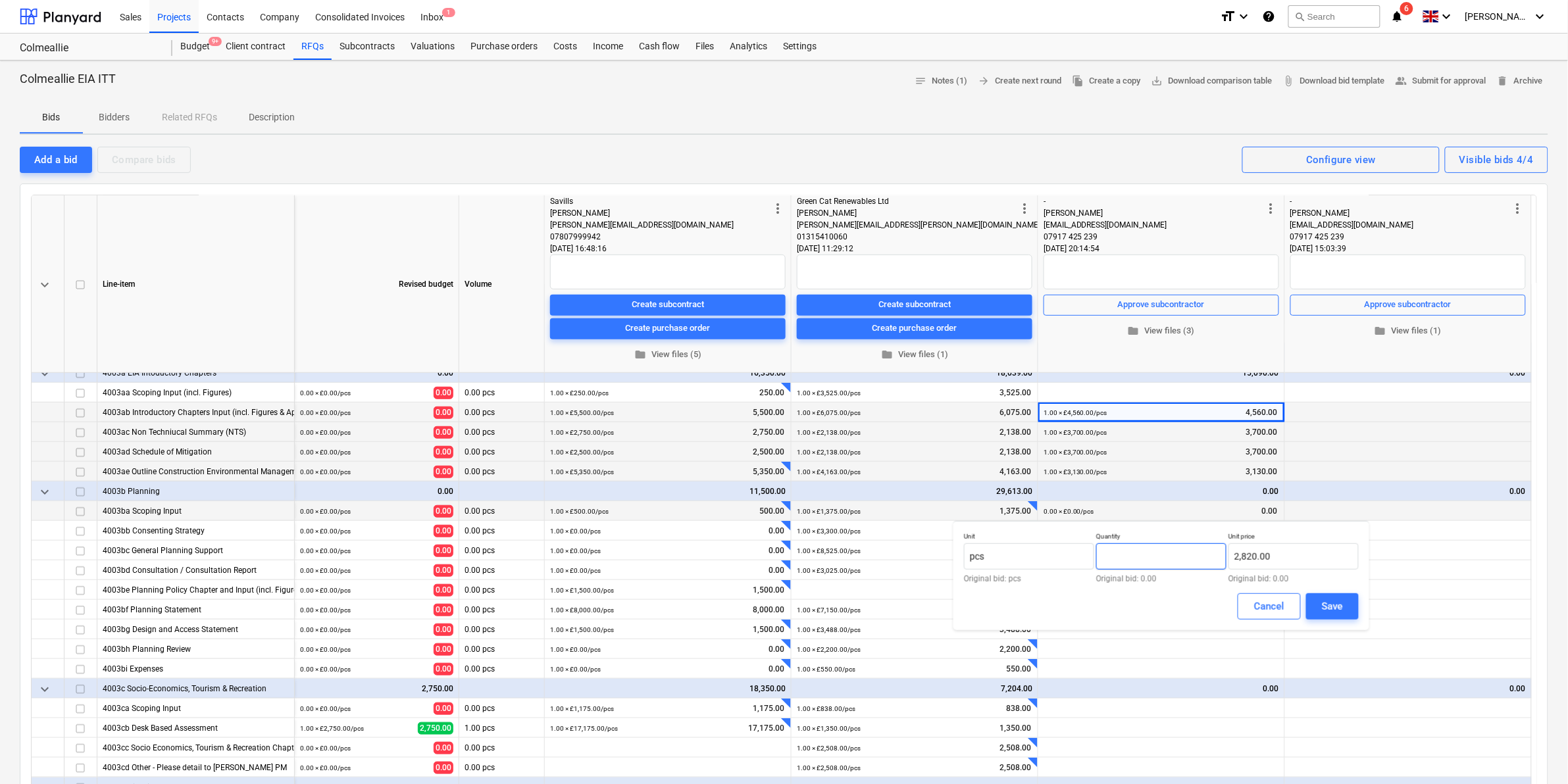
click at [1114, 564] on input "text" at bounding box center [1162, 556] width 130 height 27
type input "1.00"
click at [1332, 607] on div "Save" at bounding box center [1332, 606] width 21 height 17
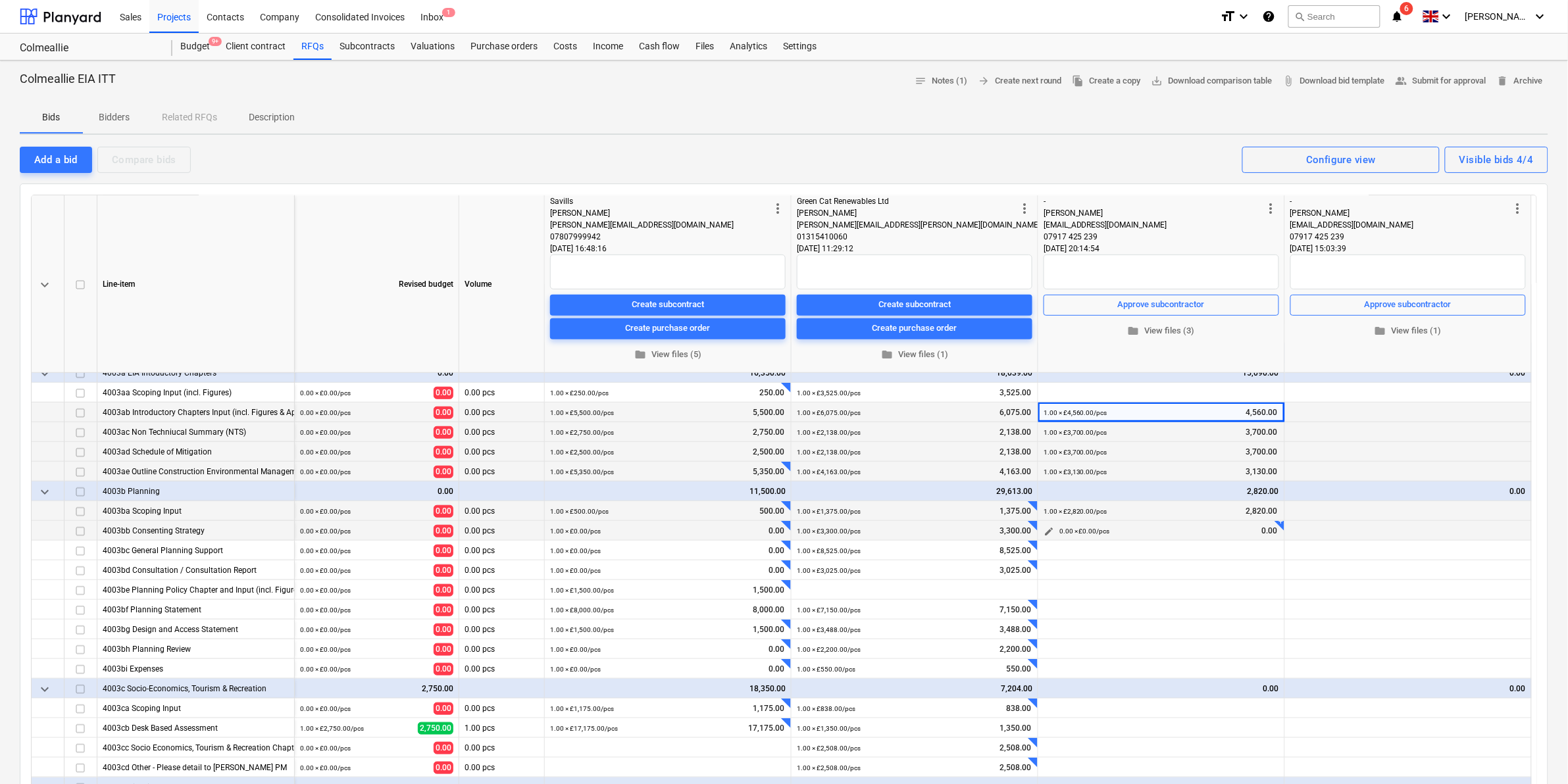
click at [1051, 529] on span "edit" at bounding box center [1049, 531] width 10 height 10
click at [1261, 576] on input "text" at bounding box center [1294, 576] width 130 height 27
paste input "6720.00"
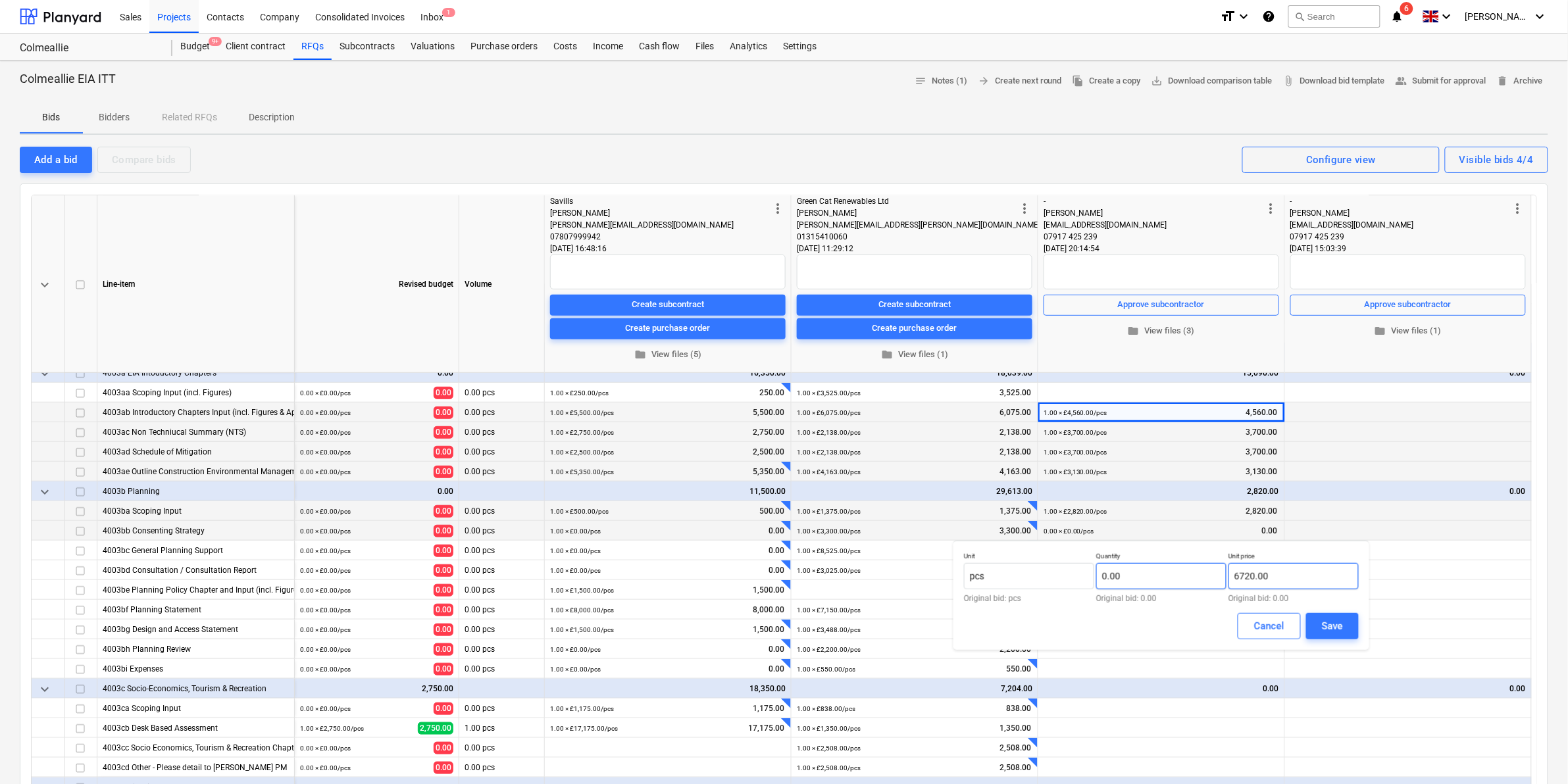
type input "6720.00"
type input "6,720.00"
click at [1157, 580] on input "text" at bounding box center [1162, 576] width 130 height 27
type input "1.00"
click at [1318, 626] on button "Save" at bounding box center [1332, 625] width 52 height 27
